Goal: Find specific page/section: Find specific page/section

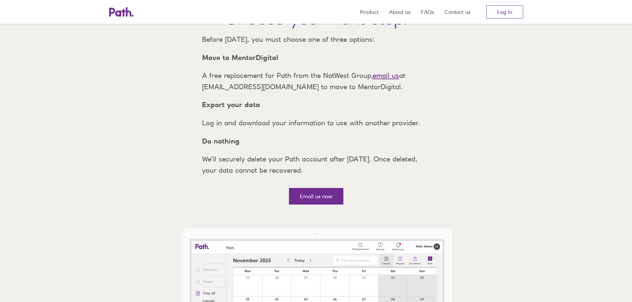
scroll to position [61, 0]
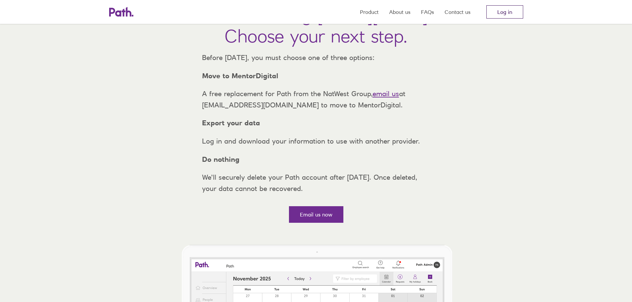
click at [504, 12] on link "Log in" at bounding box center [505, 11] width 37 height 13
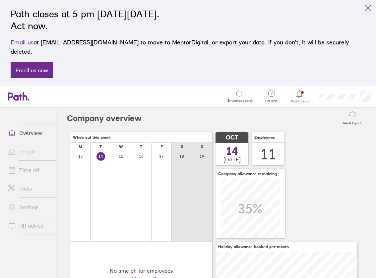
click at [28, 145] on link "People" at bounding box center [29, 151] width 53 height 13
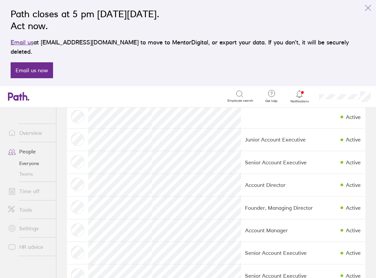
scroll to position [117, 0]
